Goal: Task Accomplishment & Management: Manage account settings

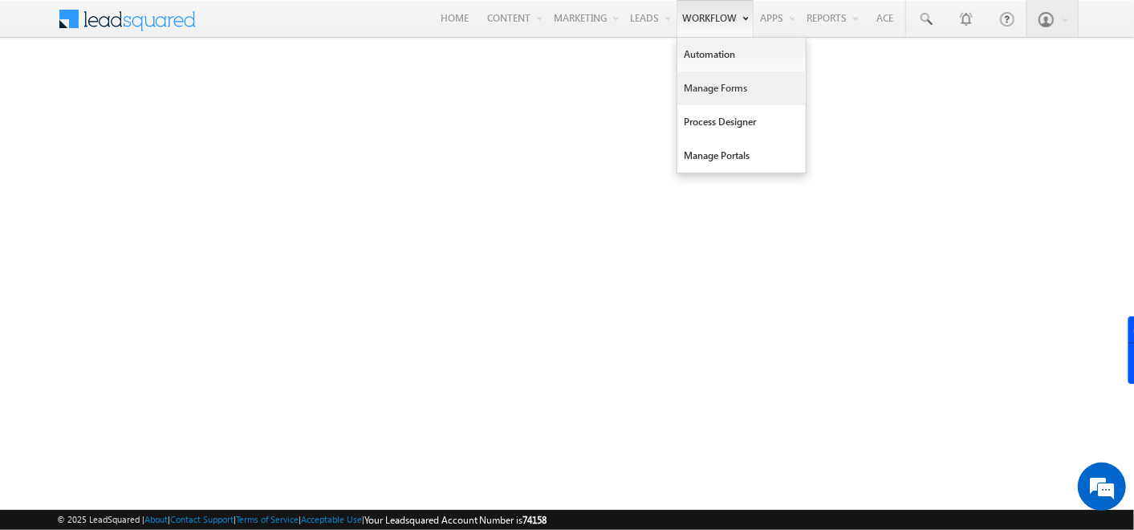
click at [698, 82] on link "Manage Forms" at bounding box center [741, 88] width 128 height 34
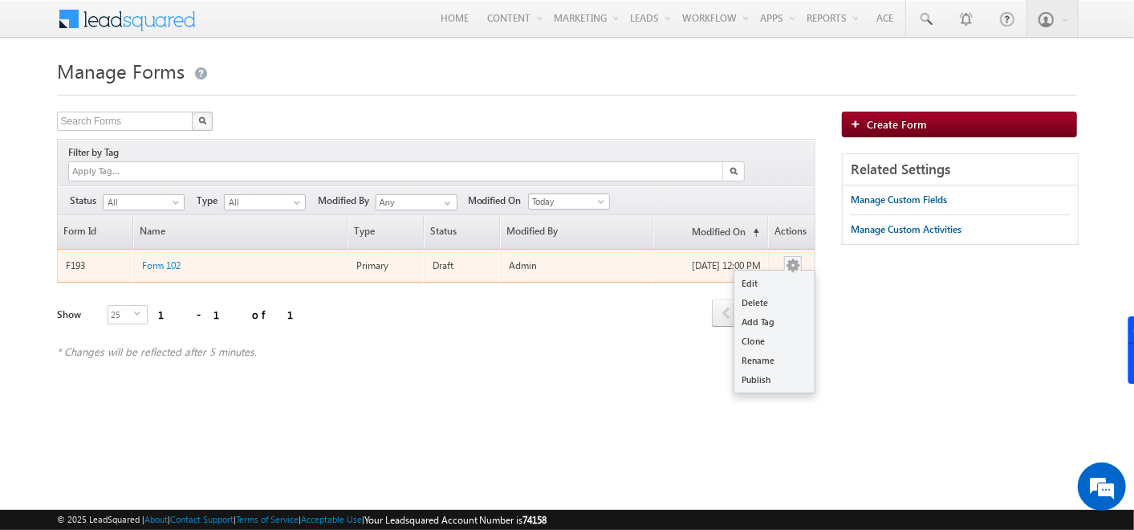
click at [793, 258] on button "button" at bounding box center [793, 266] width 16 height 16
click at [761, 274] on link "Edit" at bounding box center [774, 283] width 80 height 19
